Goal: Register for event/course

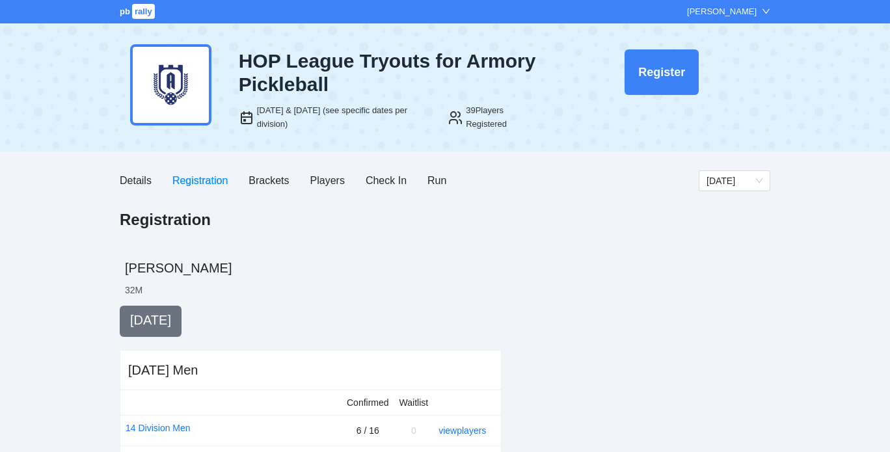
scroll to position [550, 0]
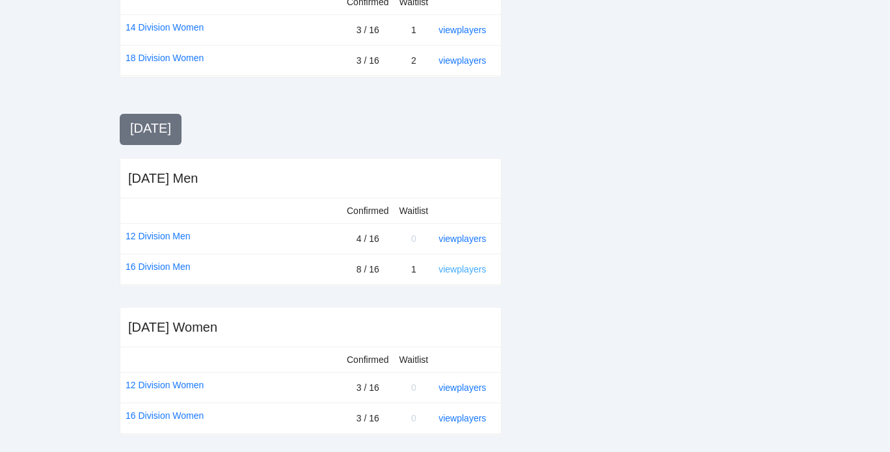
click at [453, 267] on link "view players" at bounding box center [461, 269] width 47 height 10
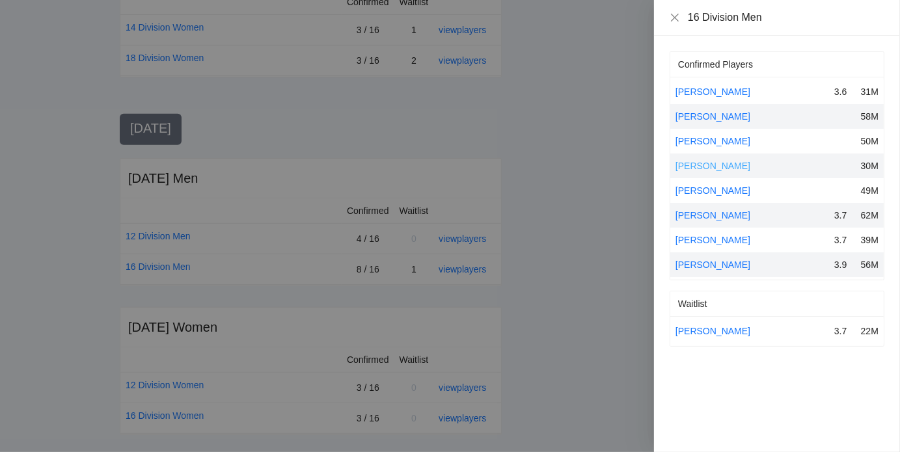
click at [702, 168] on link "Dylan Magnusen" at bounding box center [712, 166] width 75 height 10
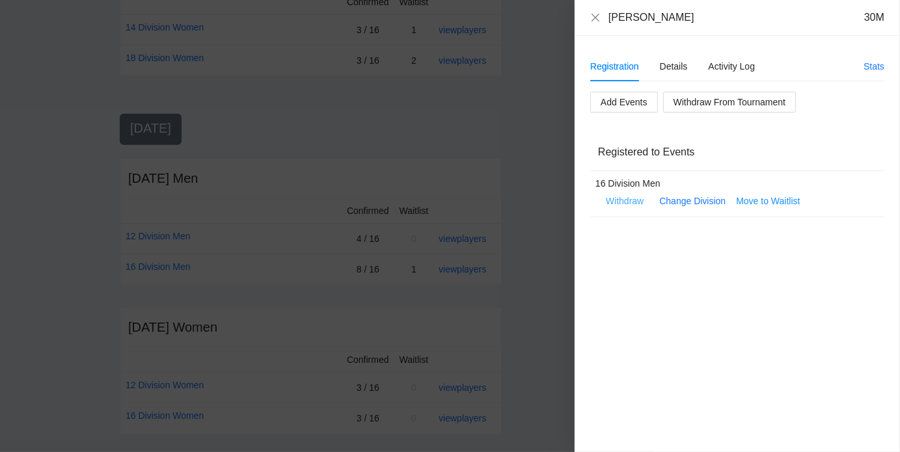
click at [616, 199] on span "Withdraw" at bounding box center [625, 201] width 38 height 14
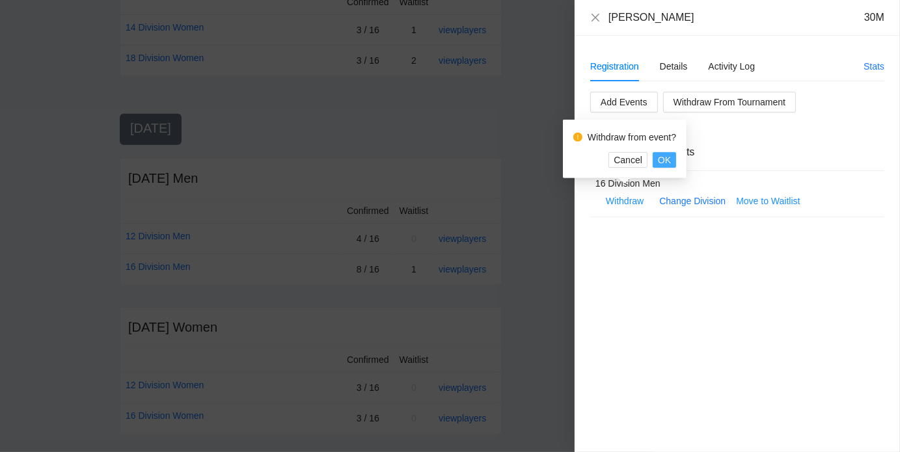
click at [665, 159] on span "OK" at bounding box center [664, 160] width 13 height 14
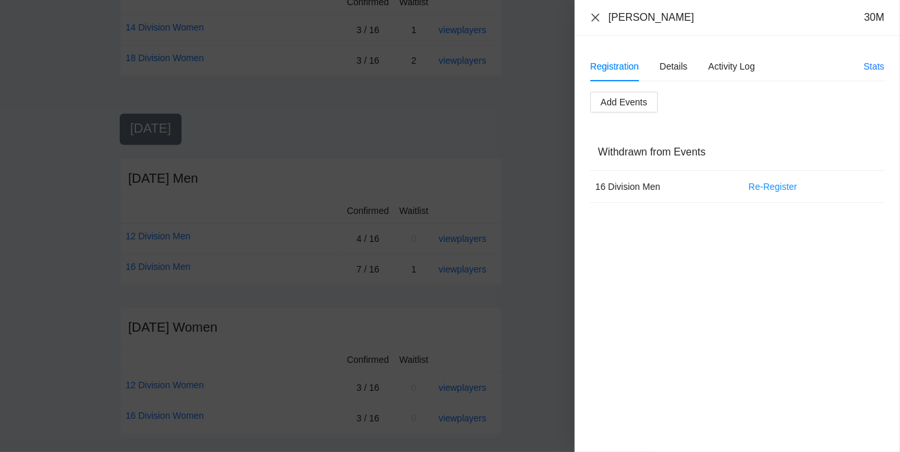
click at [596, 19] on icon "close" at bounding box center [595, 17] width 10 height 10
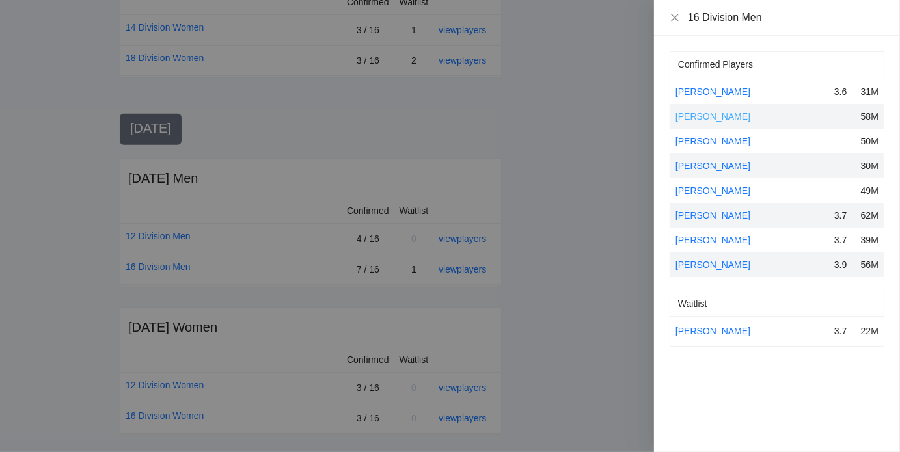
click at [693, 118] on link "Brian Kruhlak" at bounding box center [712, 116] width 75 height 10
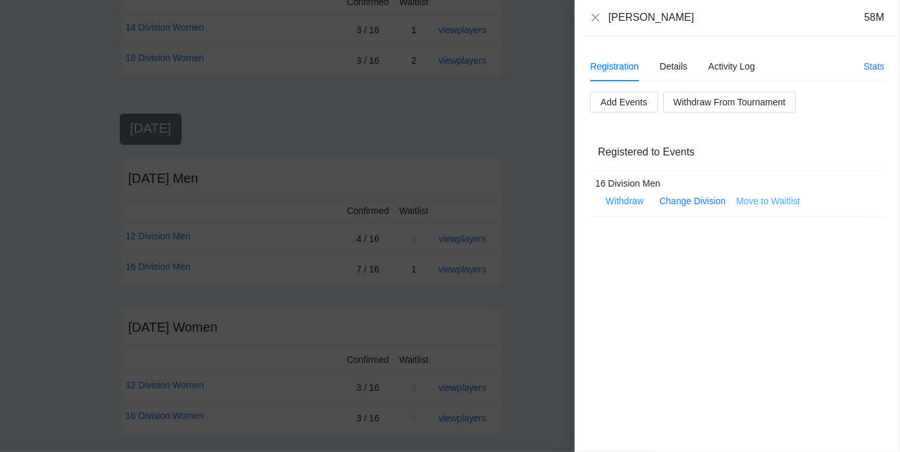
click at [779, 201] on span "Move to Waitlist" at bounding box center [768, 201] width 64 height 14
click at [652, 287] on div "Registration Details Activity Log Stats Add Events Withdraw From Tournament Reg…" at bounding box center [736, 244] width 325 height 416
click at [593, 18] on icon "close" at bounding box center [595, 17] width 10 height 10
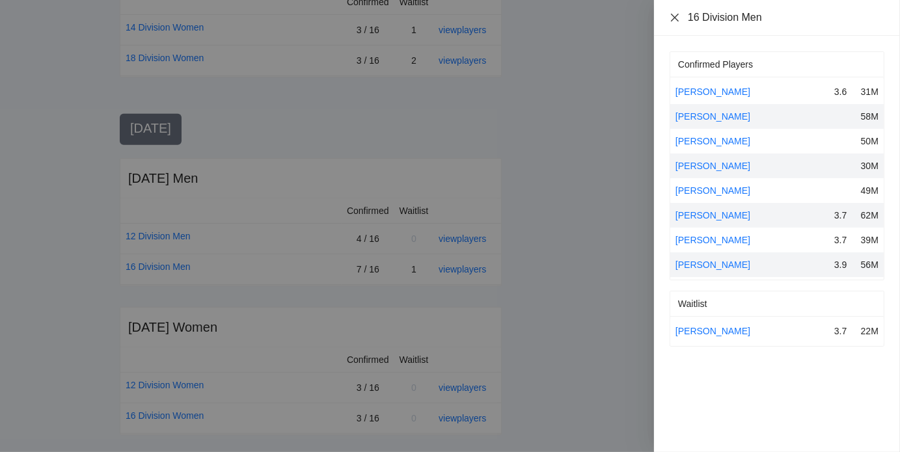
click at [675, 14] on icon "close" at bounding box center [674, 17] width 10 height 10
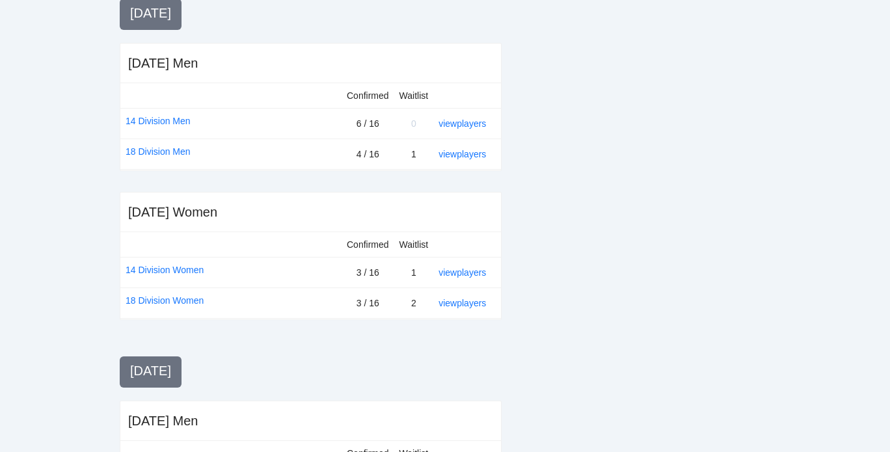
scroll to position [308, 0]
click at [462, 122] on link "view players" at bounding box center [461, 123] width 47 height 10
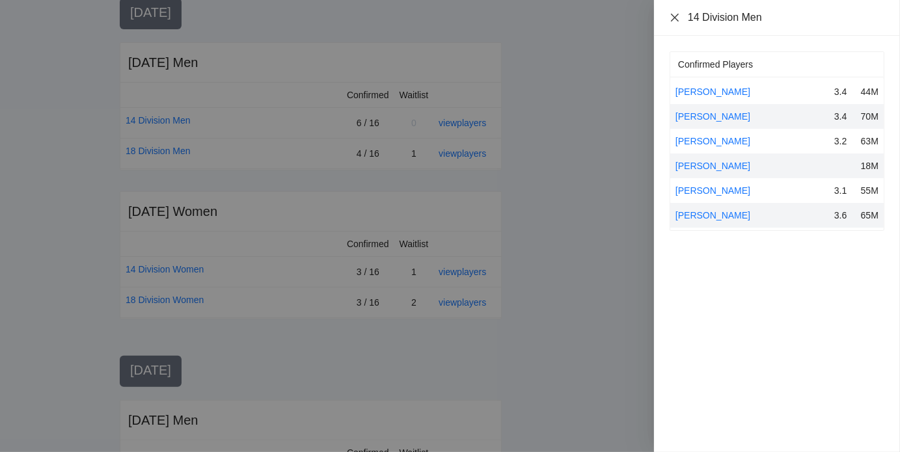
click at [673, 16] on icon "close" at bounding box center [674, 17] width 10 height 10
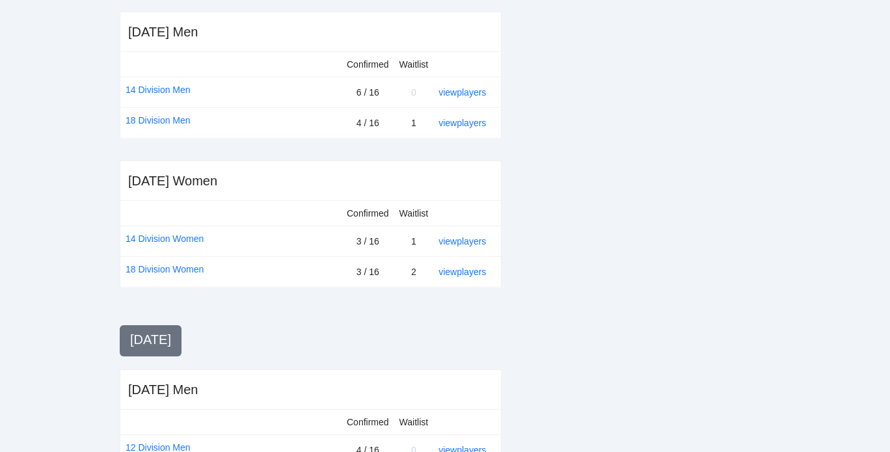
scroll to position [339, 0]
click at [457, 273] on link "view players" at bounding box center [461, 271] width 47 height 10
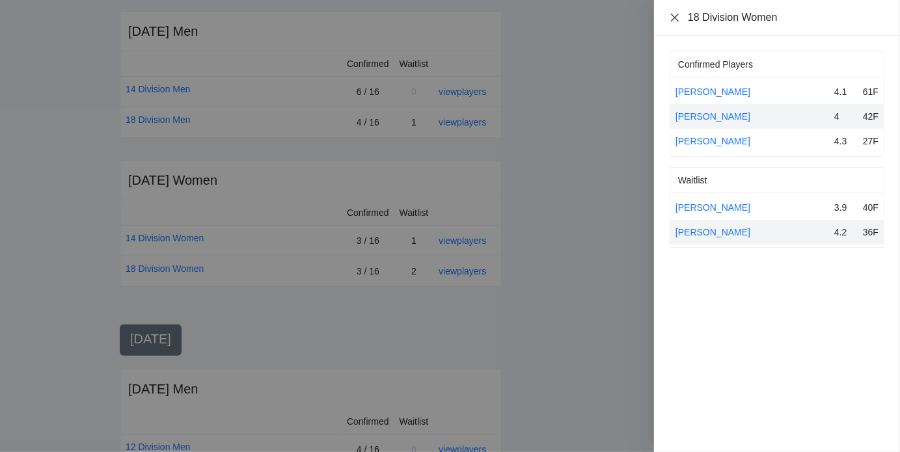
click at [676, 16] on icon "close" at bounding box center [674, 17] width 10 height 10
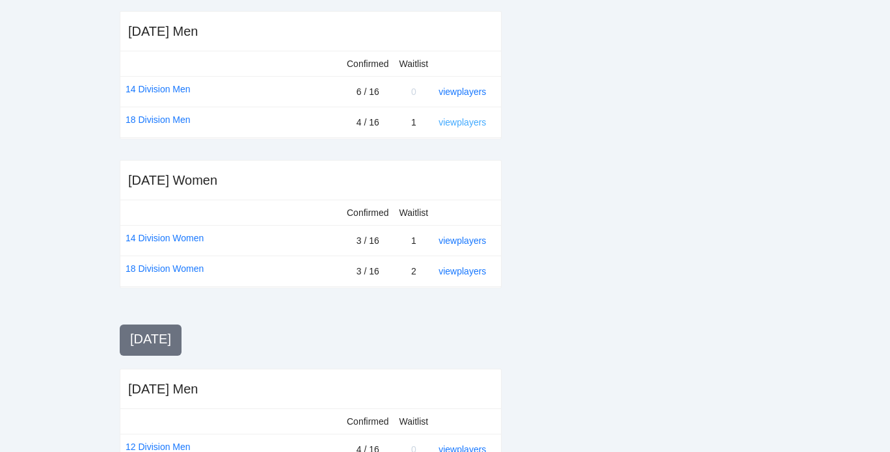
click at [455, 124] on link "view players" at bounding box center [461, 122] width 47 height 10
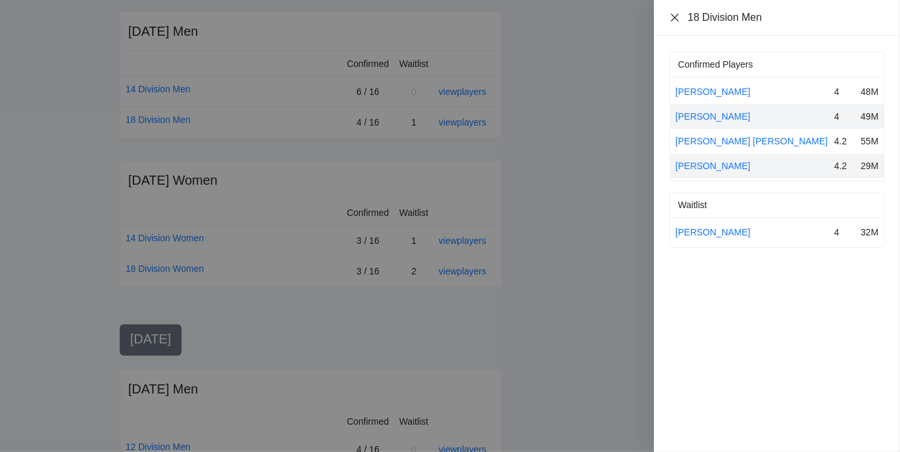
click at [672, 17] on icon "close" at bounding box center [674, 17] width 10 height 10
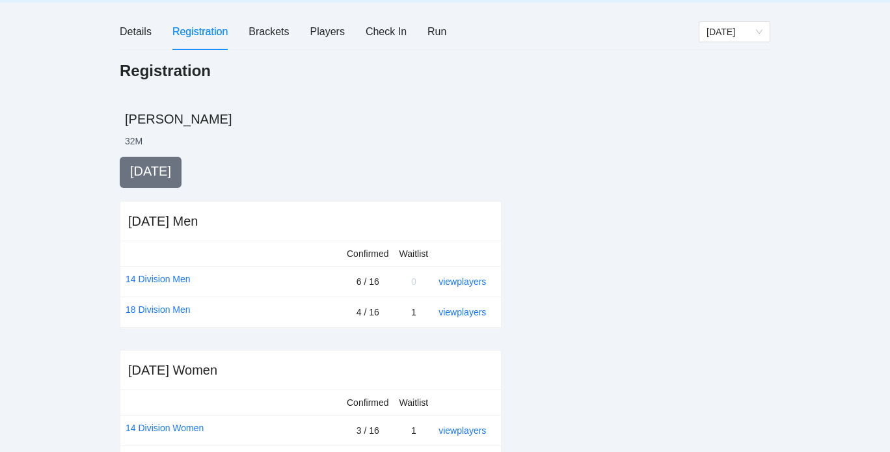
scroll to position [148, 0]
click at [333, 33] on div "Players" at bounding box center [327, 33] width 34 height 16
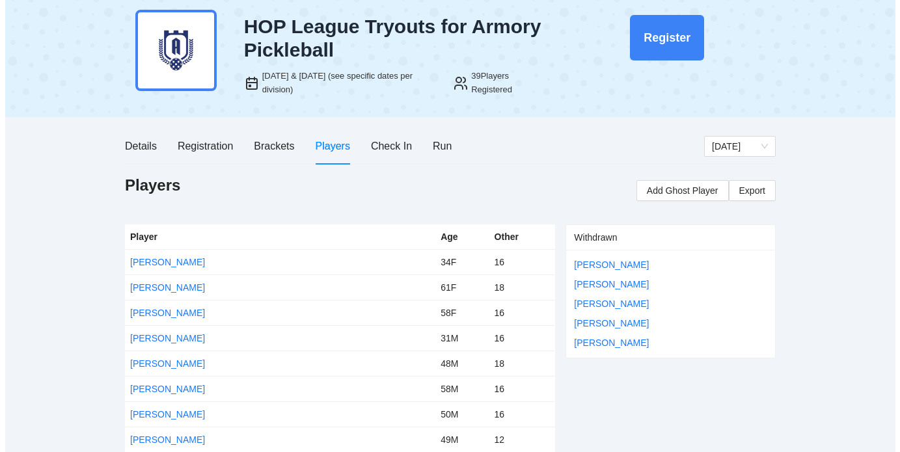
scroll to position [14, 0]
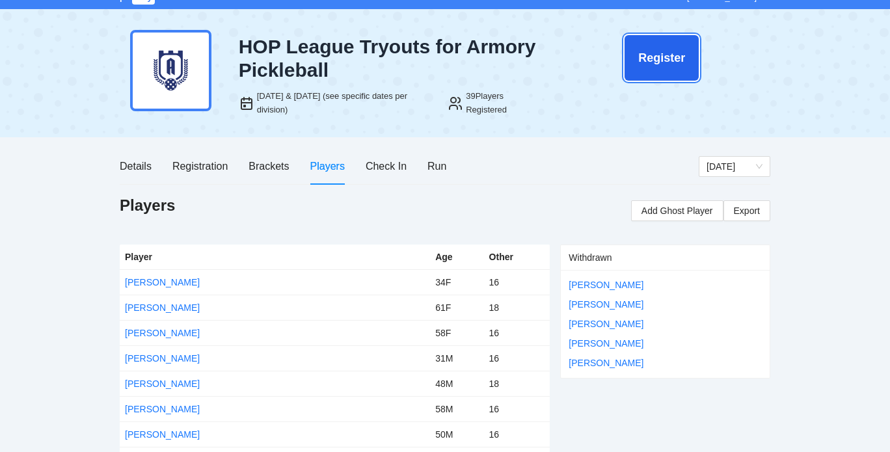
click at [658, 47] on button "Register" at bounding box center [661, 58] width 74 height 46
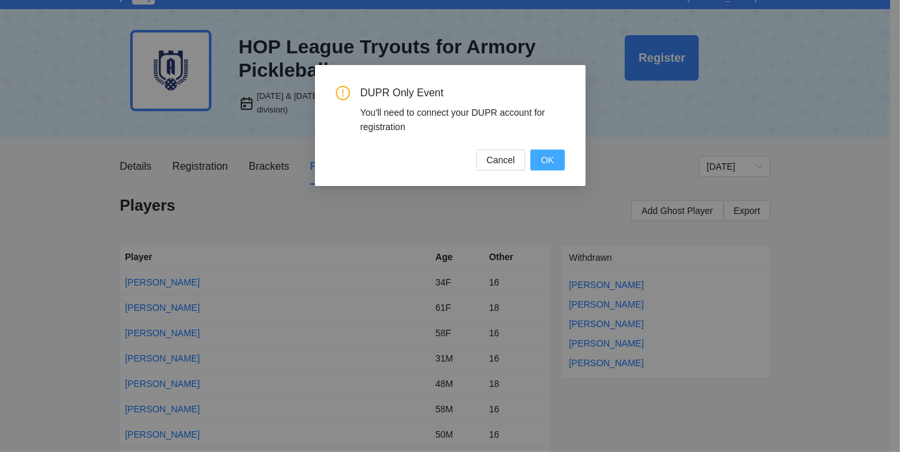
click at [549, 160] on span "OK" at bounding box center [546, 160] width 13 height 14
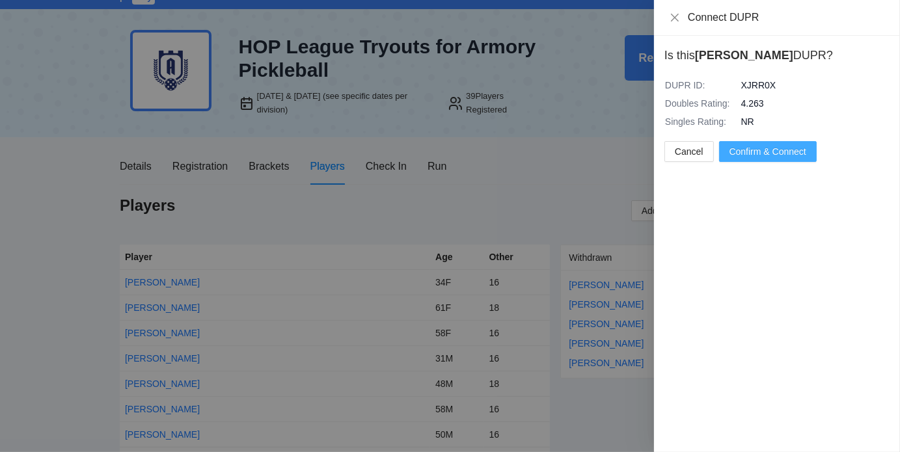
click at [747, 153] on span "Confirm & Connect" at bounding box center [767, 151] width 77 height 14
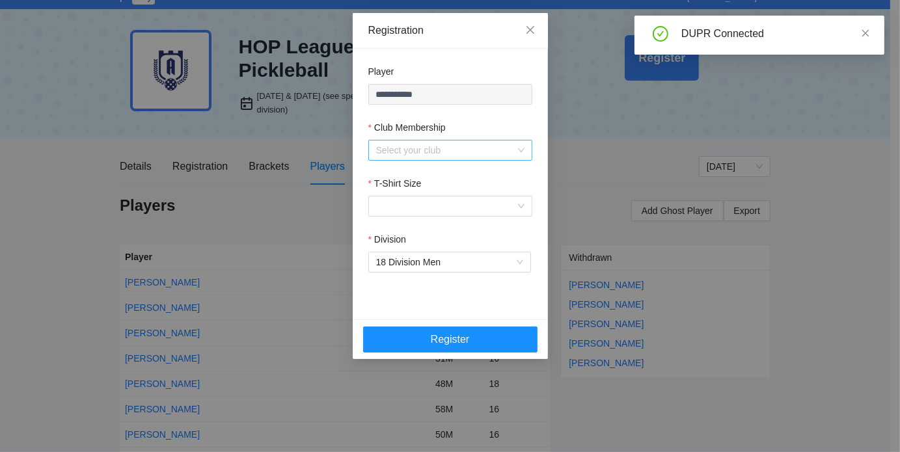
click at [481, 150] on input "Club Membership" at bounding box center [445, 150] width 139 height 20
click at [401, 178] on div "Armory" at bounding box center [449, 176] width 148 height 14
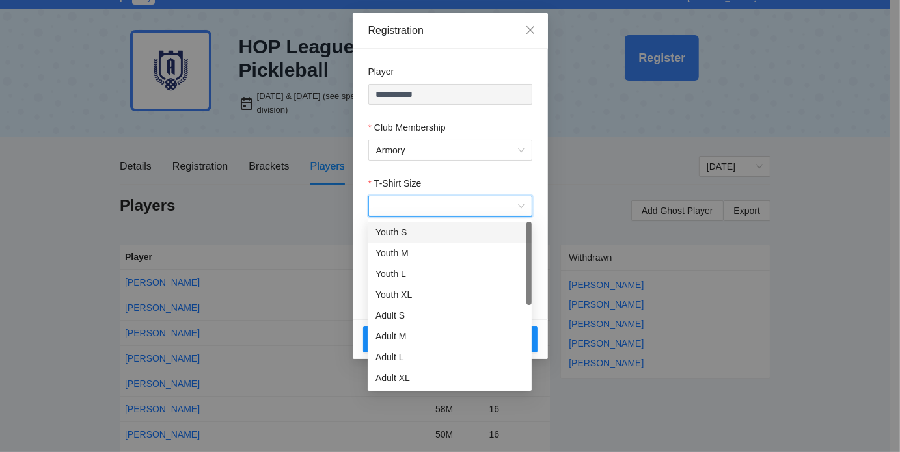
click at [416, 198] on input "T-Shirt Size" at bounding box center [445, 206] width 139 height 20
click at [389, 379] on div "Adult XL" at bounding box center [449, 378] width 148 height 14
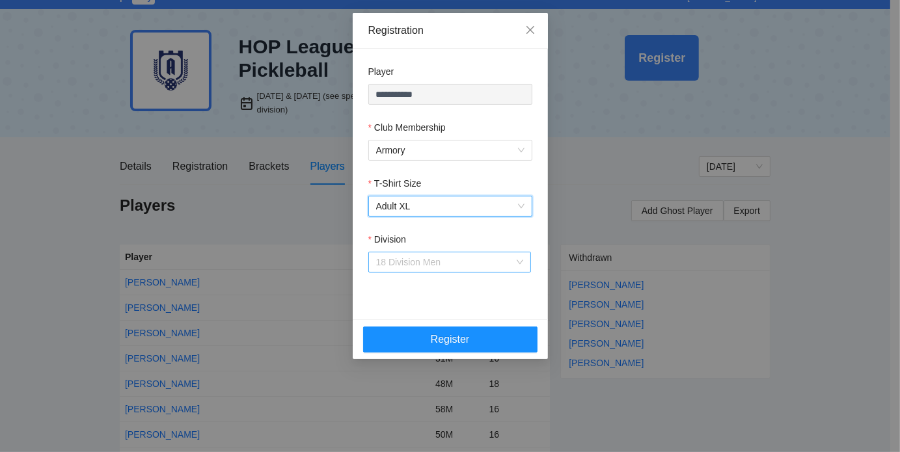
click at [468, 260] on span "18 Division Men" at bounding box center [449, 262] width 147 height 20
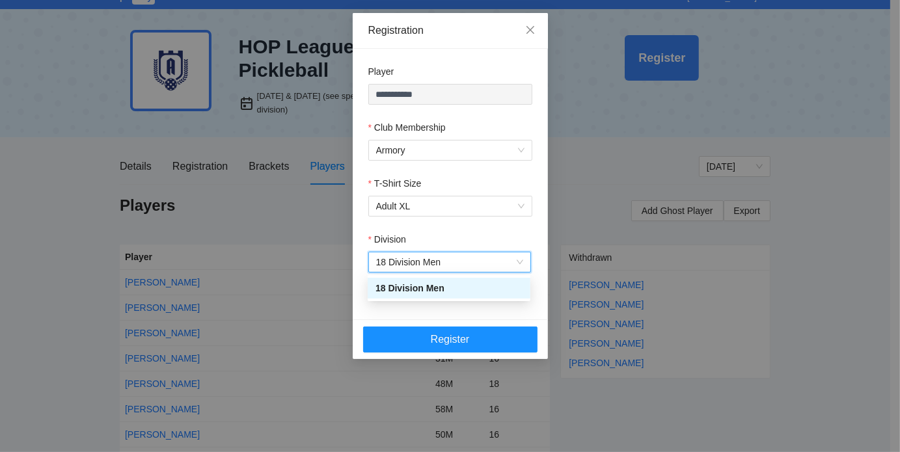
click at [468, 260] on span "18 Division Men" at bounding box center [449, 262] width 147 height 20
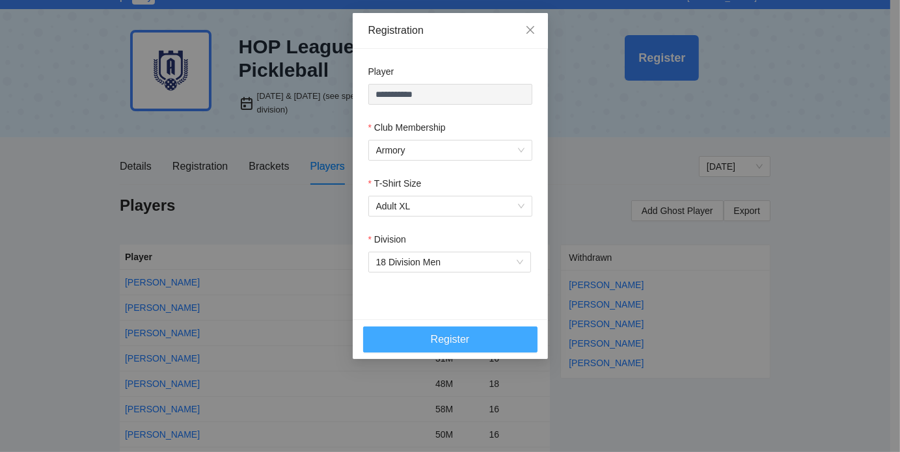
click at [459, 338] on span "Register" at bounding box center [450, 339] width 39 height 16
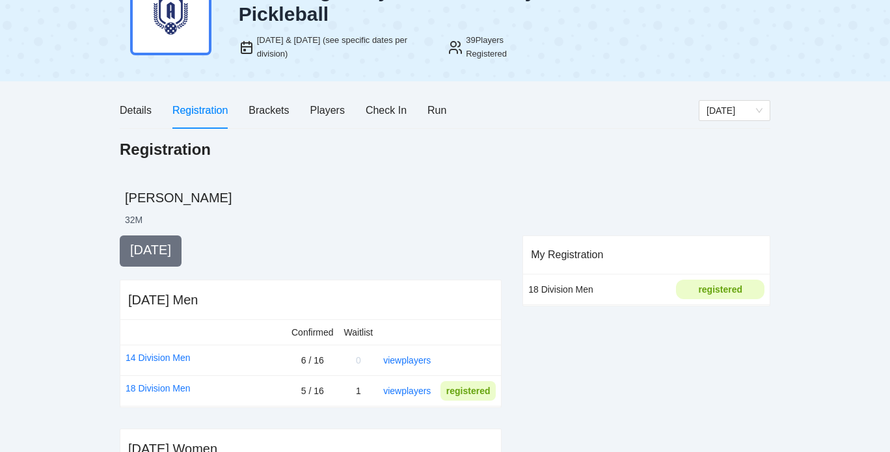
scroll to position [73, 0]
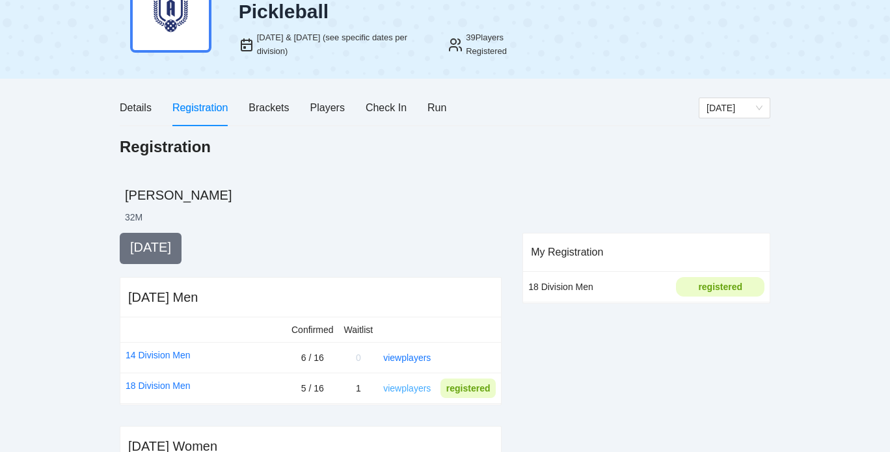
click at [397, 387] on link "view players" at bounding box center [406, 388] width 47 height 10
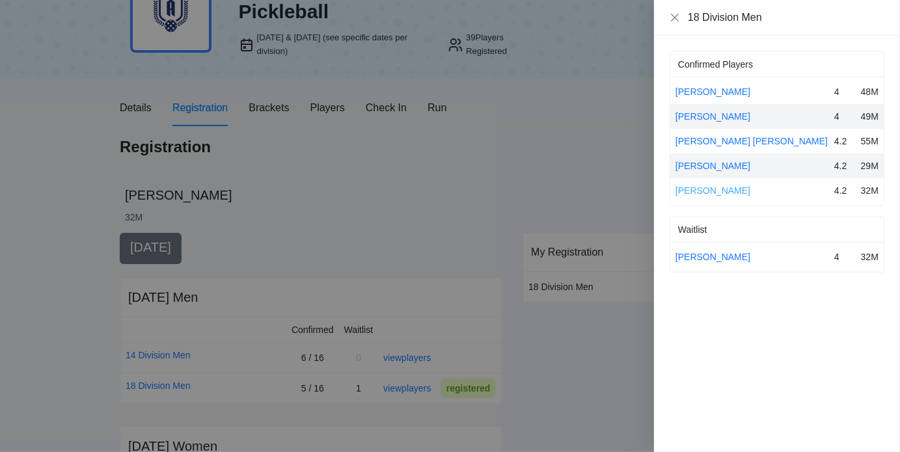
click at [707, 187] on link "[PERSON_NAME]" at bounding box center [712, 190] width 75 height 10
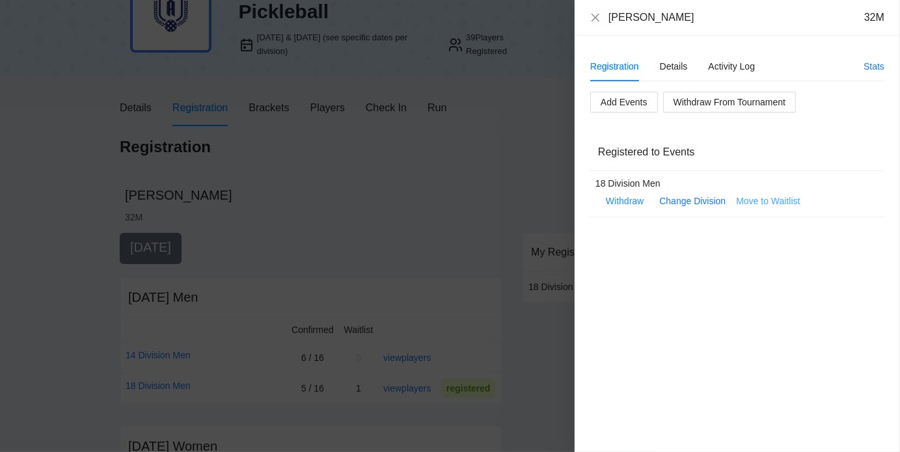
click at [757, 201] on span "Move to Waitlist" at bounding box center [768, 201] width 64 height 14
click at [799, 163] on span "Yes" at bounding box center [793, 162] width 15 height 14
click at [598, 20] on icon "close" at bounding box center [595, 17] width 8 height 8
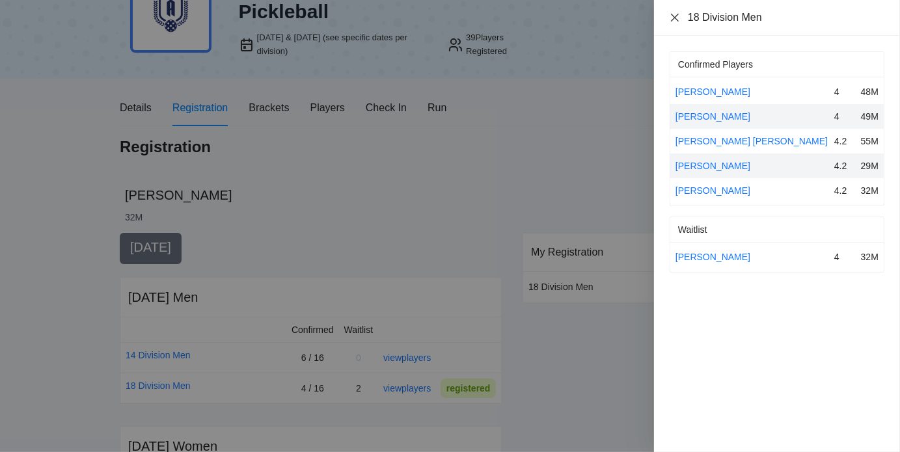
click at [673, 18] on icon "close" at bounding box center [674, 17] width 10 height 10
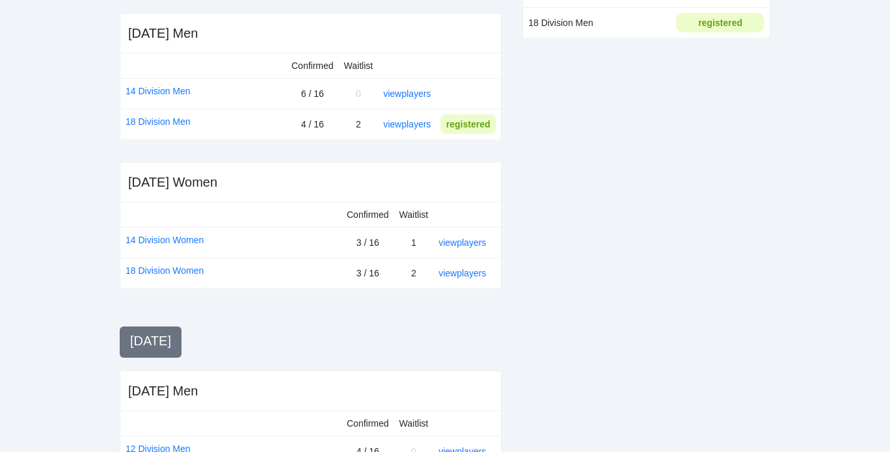
scroll to position [338, 0]
click at [463, 271] on link "view players" at bounding box center [461, 272] width 47 height 10
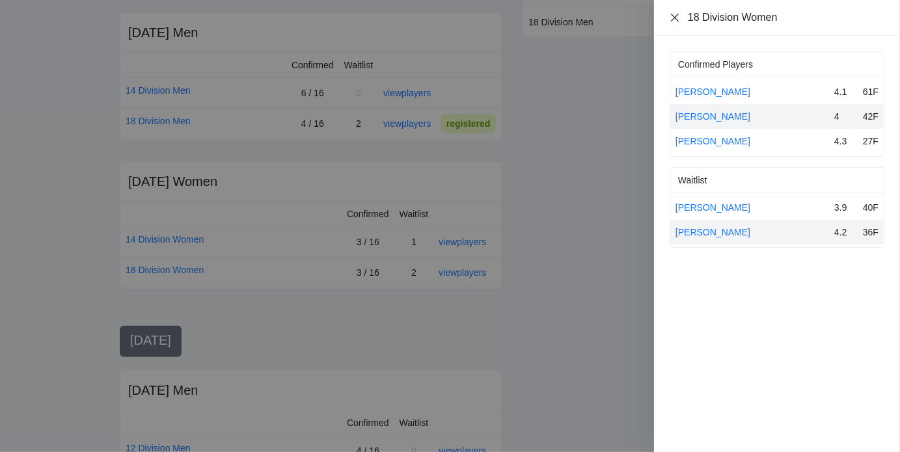
click at [676, 20] on icon "close" at bounding box center [674, 17] width 10 height 10
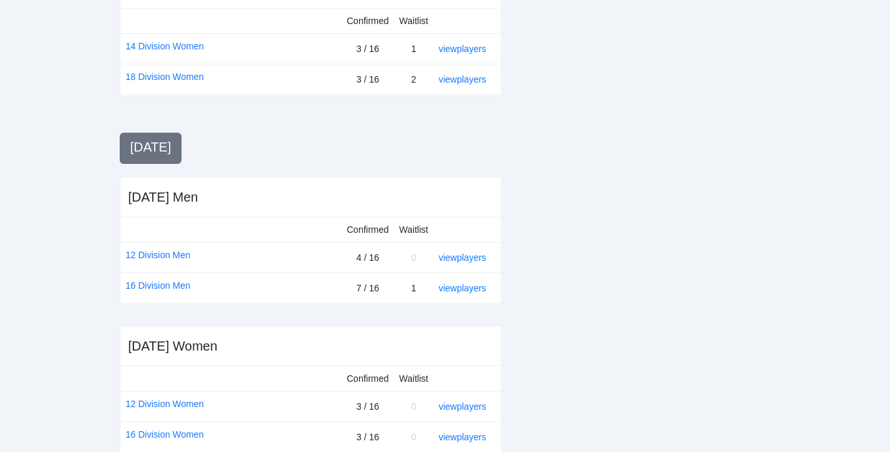
scroll to position [550, 0]
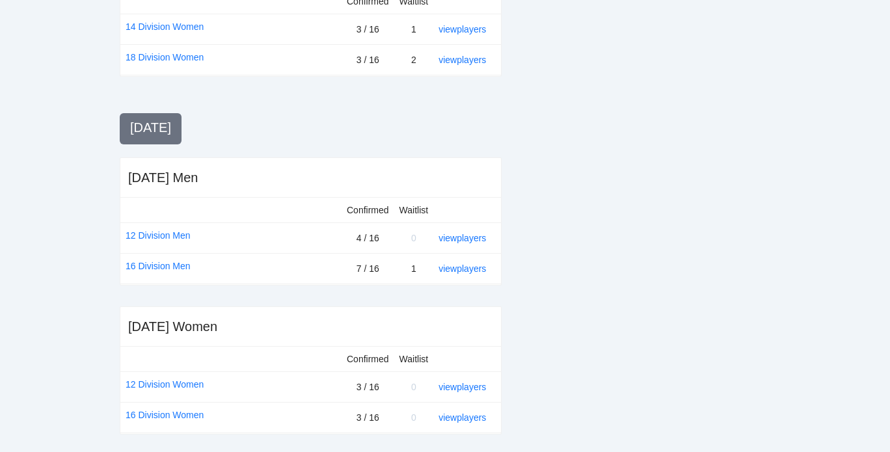
click at [628, 221] on div "My Registration 18 Division Men registered" at bounding box center [646, 105] width 248 height 700
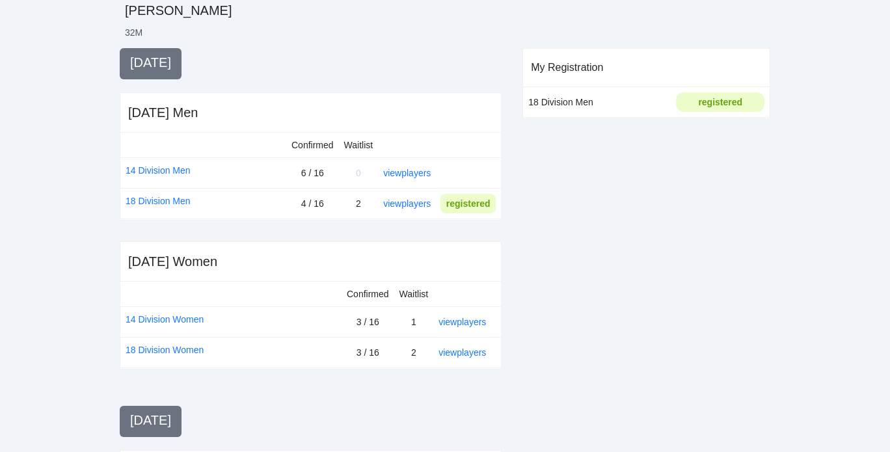
scroll to position [258, 0]
click at [722, 255] on div "My Registration 18 Division Men registered" at bounding box center [646, 397] width 248 height 700
